Goal: Task Accomplishment & Management: Manage account settings

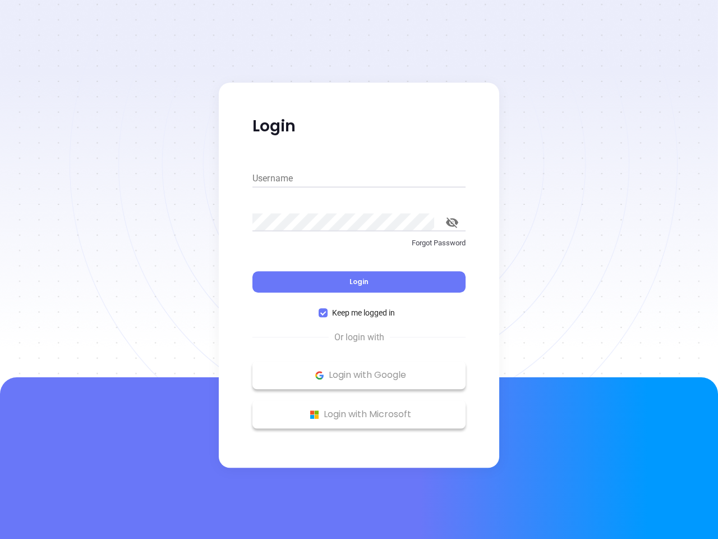
click at [359, 269] on div "Login" at bounding box center [359, 275] width 213 height 35
click at [359, 178] on input "Username" at bounding box center [359, 179] width 213 height 18
click at [452, 222] on icon "toggle password visibility" at bounding box center [452, 222] width 12 height 11
click at [359, 282] on span "Login" at bounding box center [359, 282] width 19 height 10
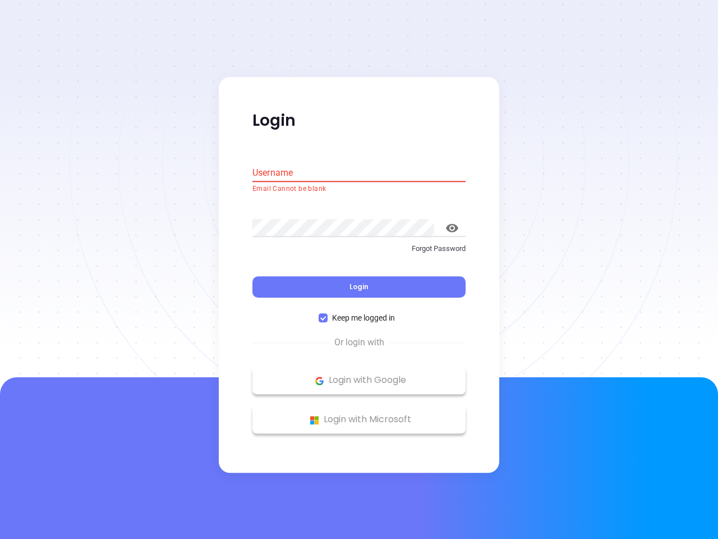
click at [359, 313] on span "Keep me logged in" at bounding box center [364, 318] width 72 height 12
click at [328, 314] on input "Keep me logged in" at bounding box center [323, 318] width 9 height 9
checkbox input "false"
click at [359, 375] on p "Login with Google" at bounding box center [359, 380] width 202 height 17
click at [359, 414] on p "Login with Microsoft" at bounding box center [359, 419] width 202 height 17
